Goal: Task Accomplishment & Management: Complete application form

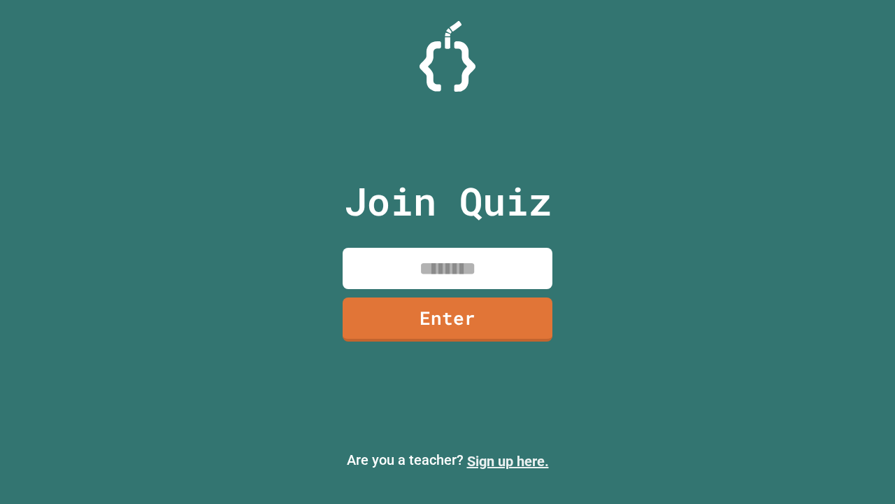
click at [508, 461] on link "Sign up here." at bounding box center [508, 461] width 82 height 17
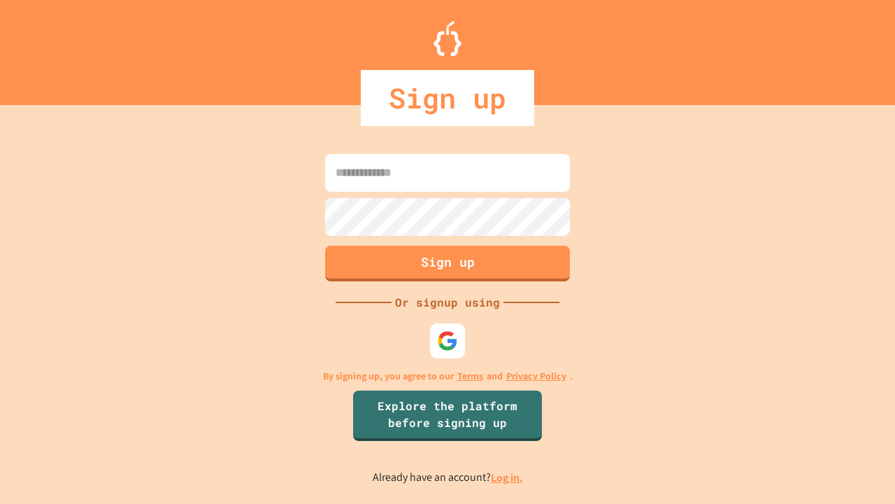
click at [508, 477] on link "Log in." at bounding box center [507, 477] width 32 height 15
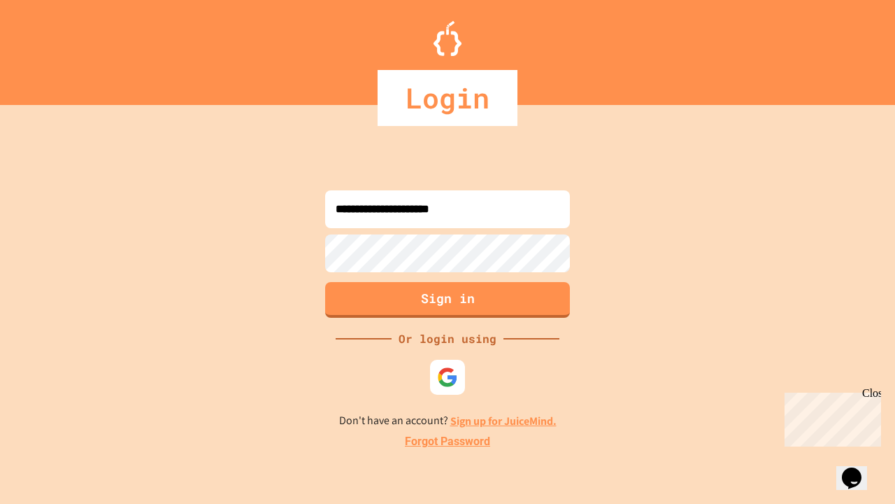
type input "**********"
